Goal: Task Accomplishment & Management: Use online tool/utility

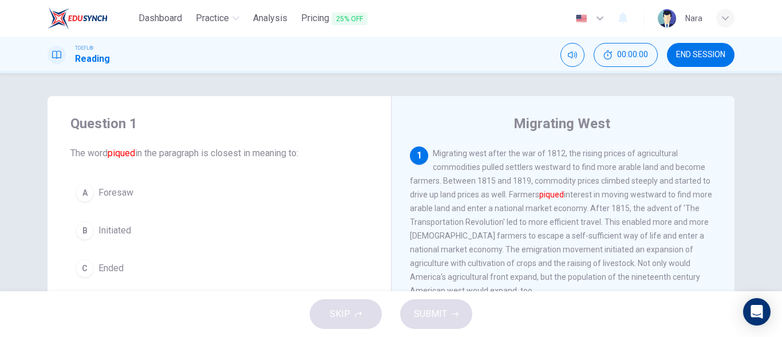
scroll to position [57, 0]
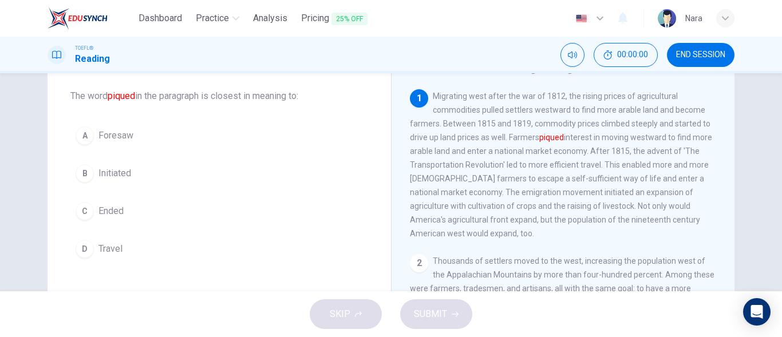
click at [97, 185] on button "B Initiated" at bounding box center [219, 173] width 298 height 29
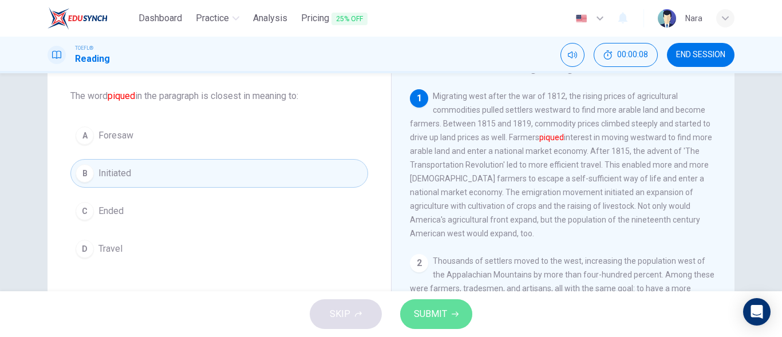
click at [412, 318] on button "SUBMIT" at bounding box center [436, 314] width 72 height 30
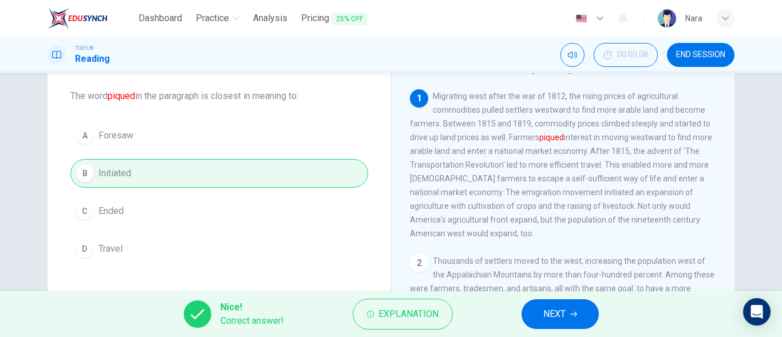
click at [538, 310] on button "NEXT" at bounding box center [559, 314] width 77 height 30
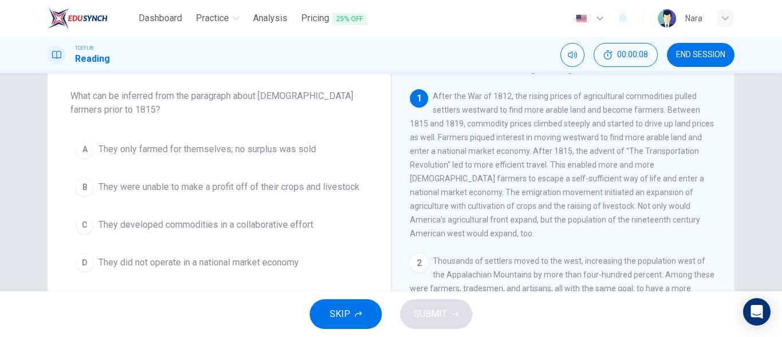
click at [694, 53] on span "END SESSION" at bounding box center [700, 54] width 49 height 9
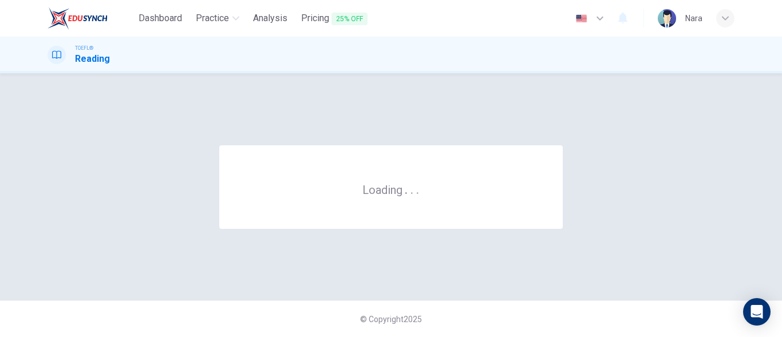
scroll to position [0, 0]
